Goal: Transaction & Acquisition: Purchase product/service

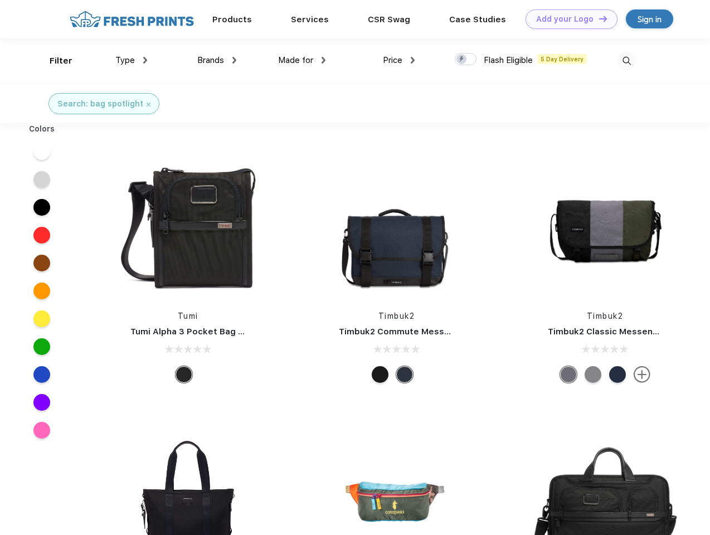
click at [567, 19] on link "Add your Logo Design Tool" at bounding box center [571, 18] width 92 height 19
click at [0, 0] on div "Design Tool" at bounding box center [0, 0] width 0 height 0
click at [598, 18] on link "Add your Logo Design Tool" at bounding box center [571, 18] width 92 height 19
click at [53, 61] on div "Filter" at bounding box center [61, 61] width 23 height 13
click at [131, 60] on span "Type" at bounding box center [124, 60] width 19 height 10
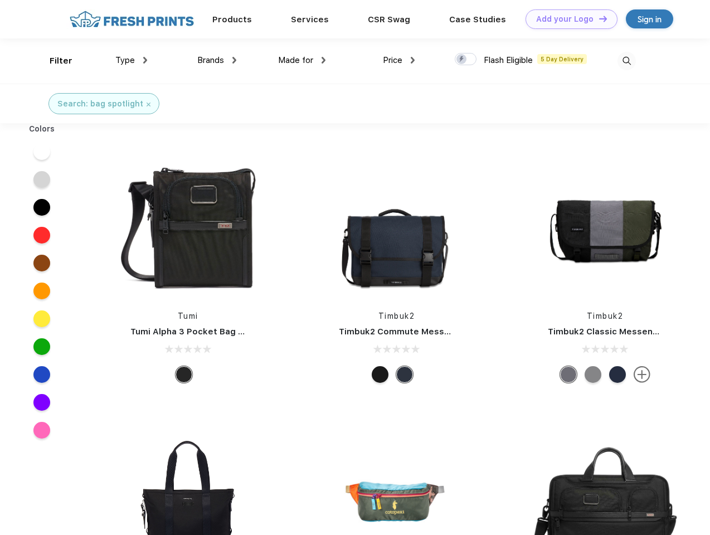
click at [217, 60] on span "Brands" at bounding box center [210, 60] width 27 height 10
click at [302, 60] on span "Made for" at bounding box center [295, 60] width 35 height 10
click at [399, 60] on span "Price" at bounding box center [392, 60] width 19 height 10
click at [466, 60] on div at bounding box center [466, 59] width 22 height 12
click at [462, 60] on input "checkbox" at bounding box center [458, 55] width 7 height 7
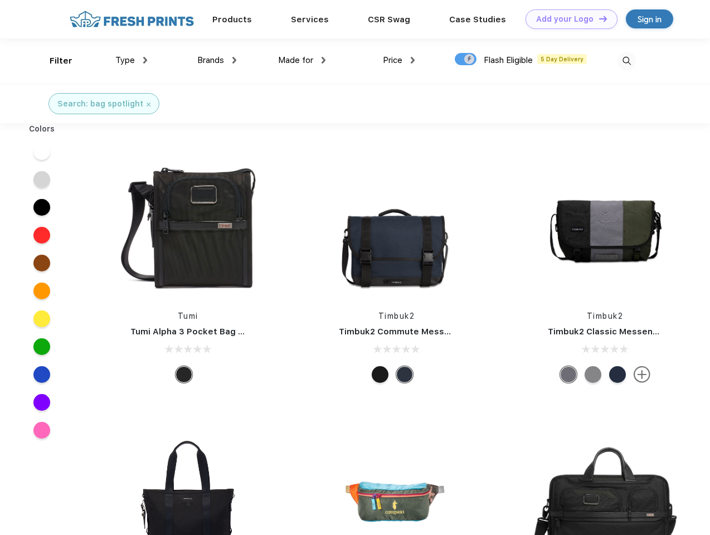
click at [626, 61] on img at bounding box center [626, 61] width 18 height 18
